Goal: Obtain resource: Obtain resource

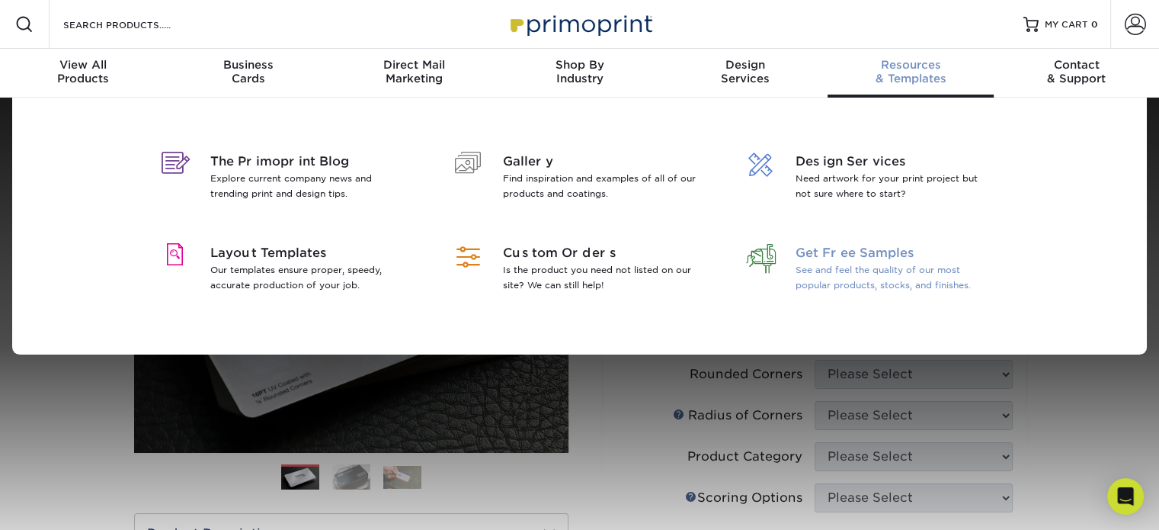
click at [847, 258] on span "Get Free Samples" at bounding box center [893, 253] width 197 height 18
